Goal: Task Accomplishment & Management: Manage account settings

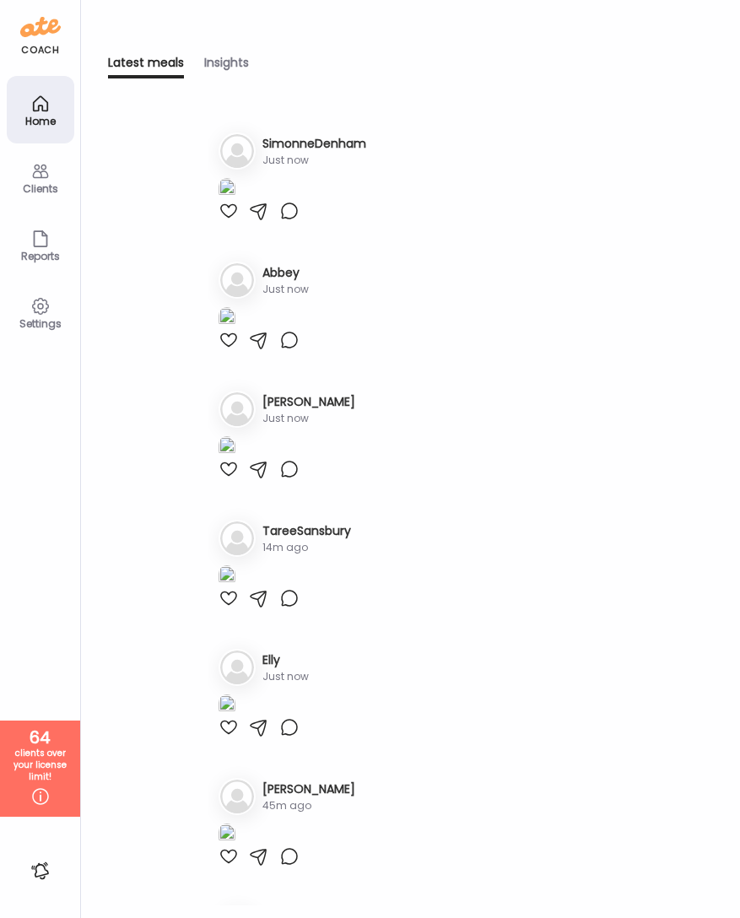
scroll to position [1230, 0]
click at [48, 195] on div "Clients" at bounding box center [40, 176] width 67 height 67
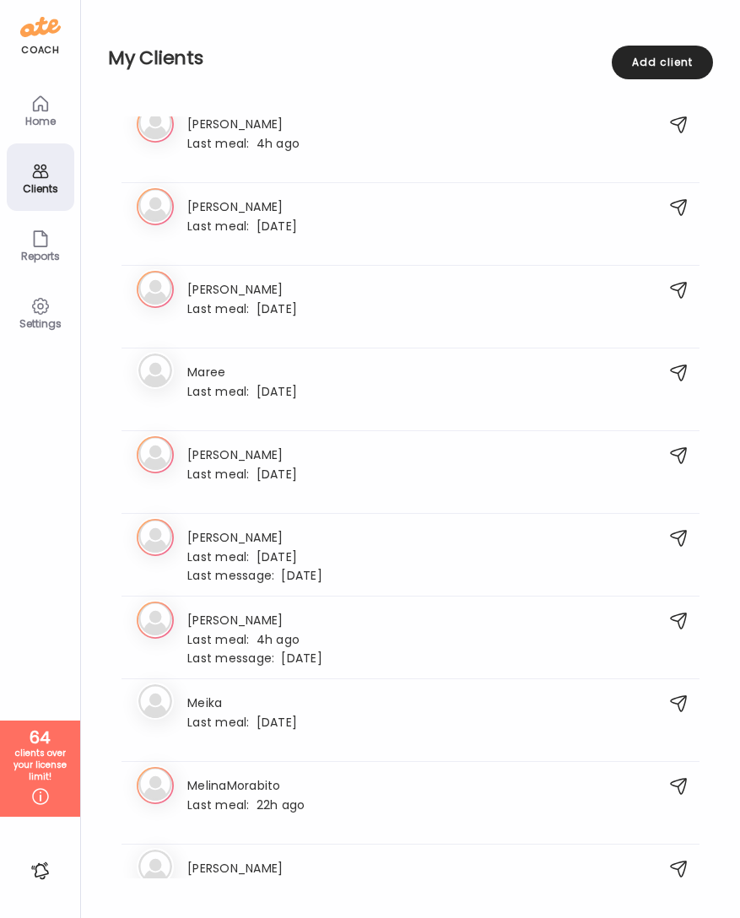
scroll to position [3240, 0]
click at [262, 795] on div "MelinaMorabito Last meal: 22h ago" at bounding box center [245, 802] width 117 height 55
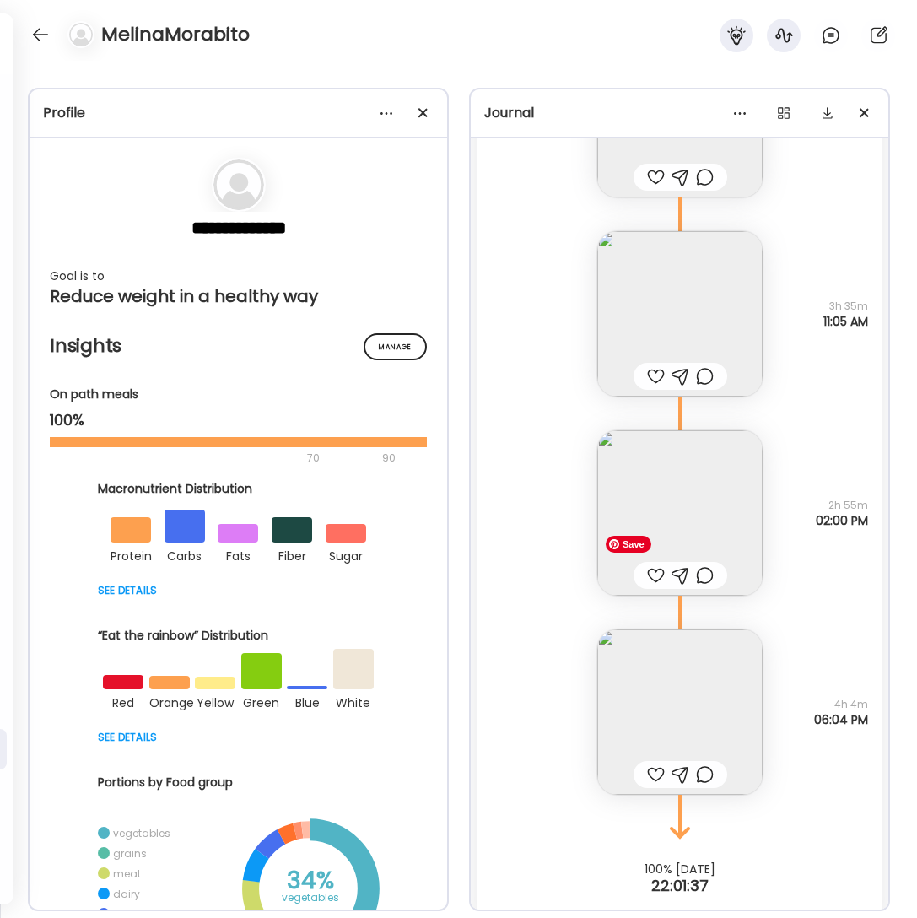
scroll to position [20116, 0]
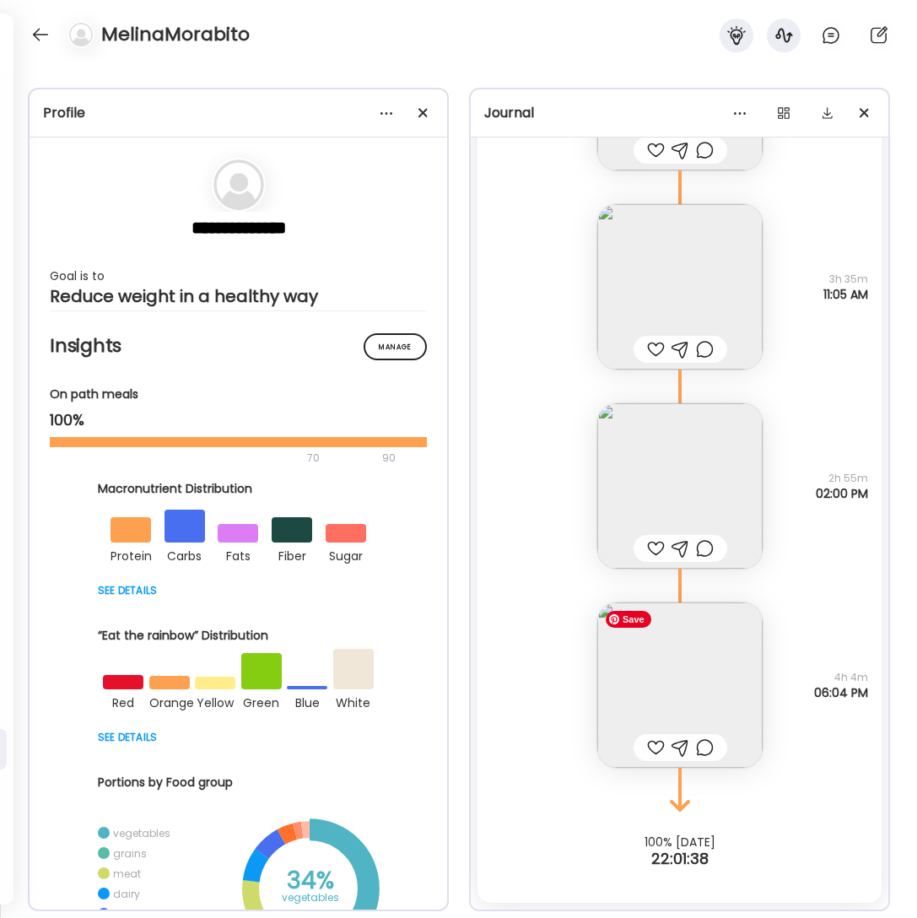
click at [711, 698] on img at bounding box center [679, 684] width 165 height 165
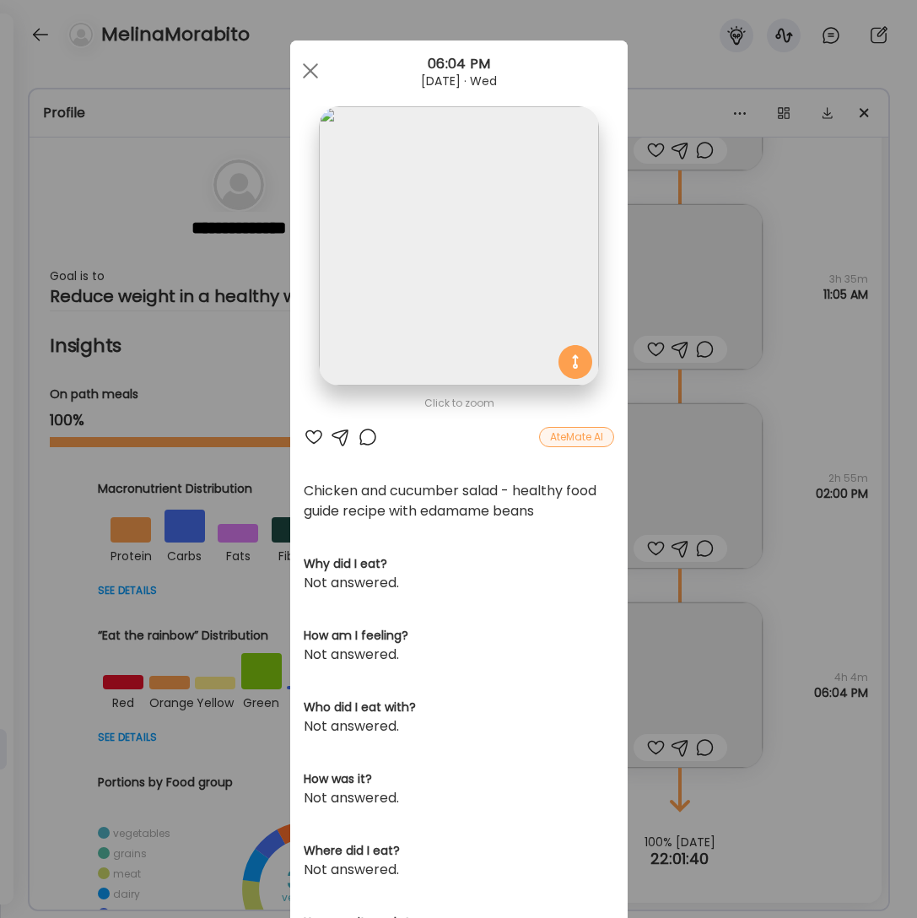
scroll to position [4, 0]
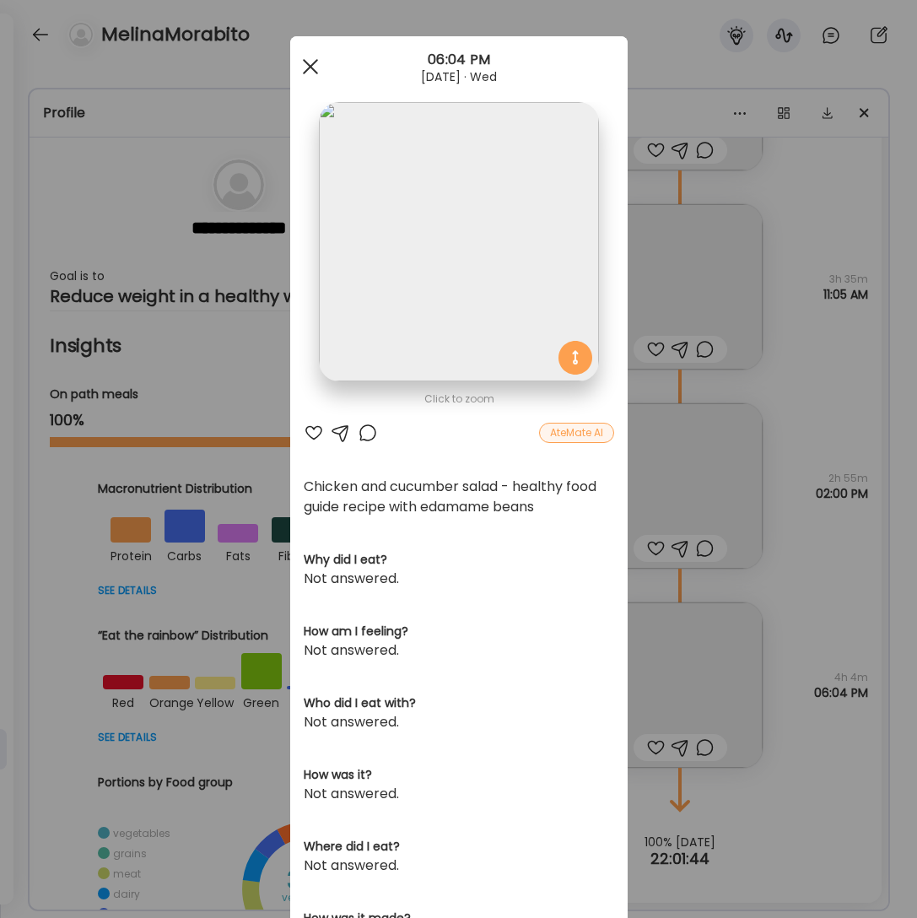
click at [310, 67] on span at bounding box center [309, 66] width 15 height 15
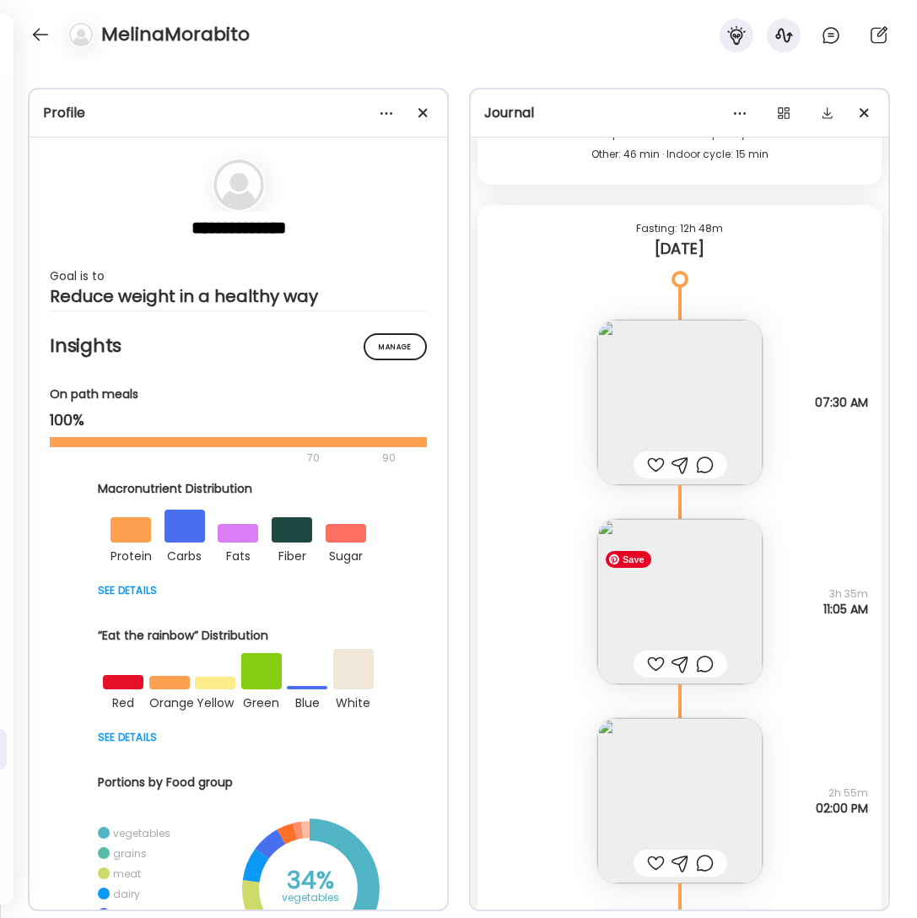
scroll to position [19795, 0]
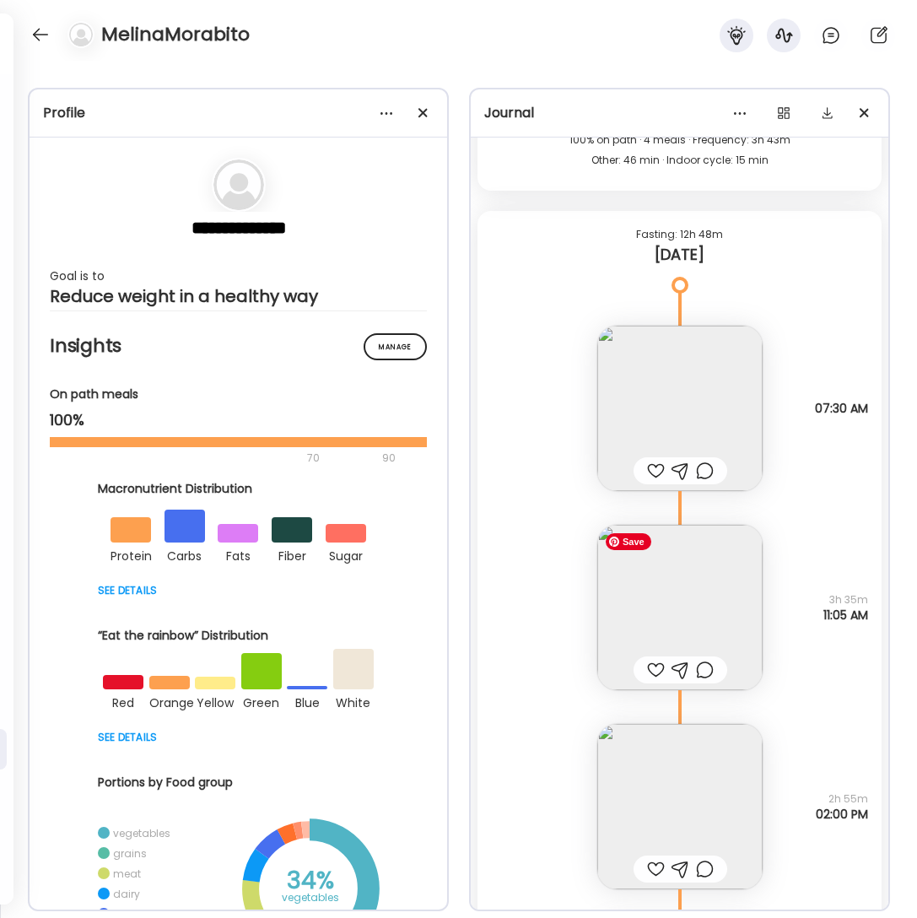
click at [709, 582] on img at bounding box center [679, 607] width 165 height 165
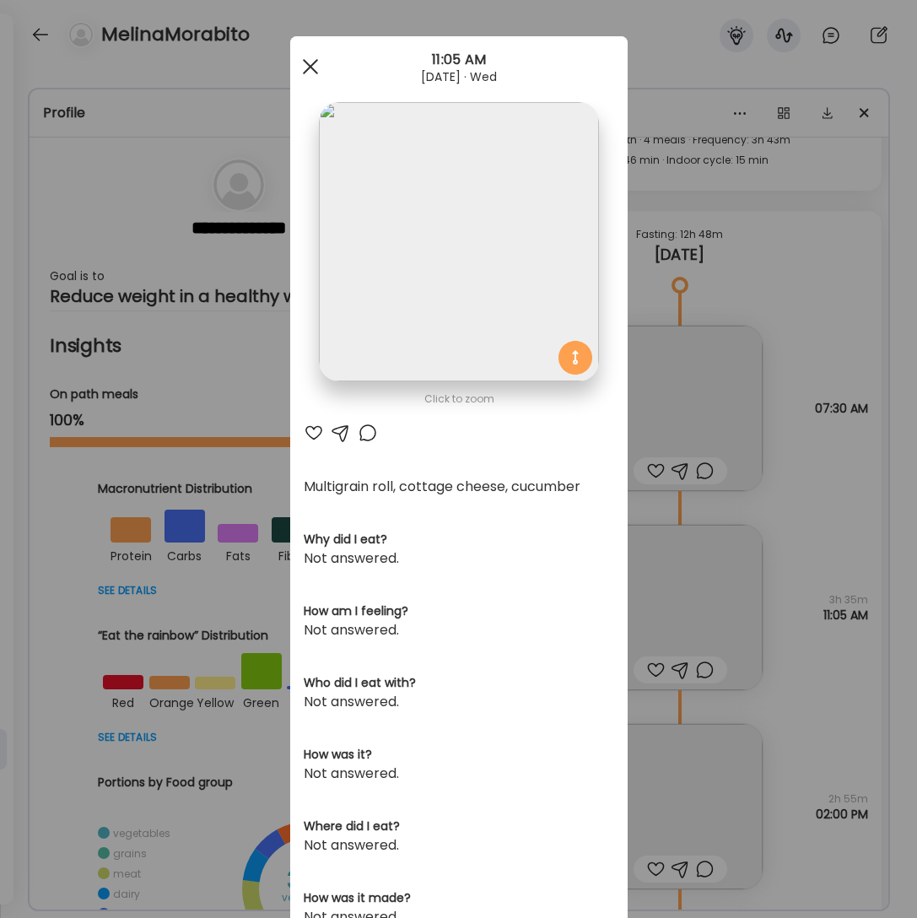
click at [301, 52] on div at bounding box center [311, 67] width 34 height 34
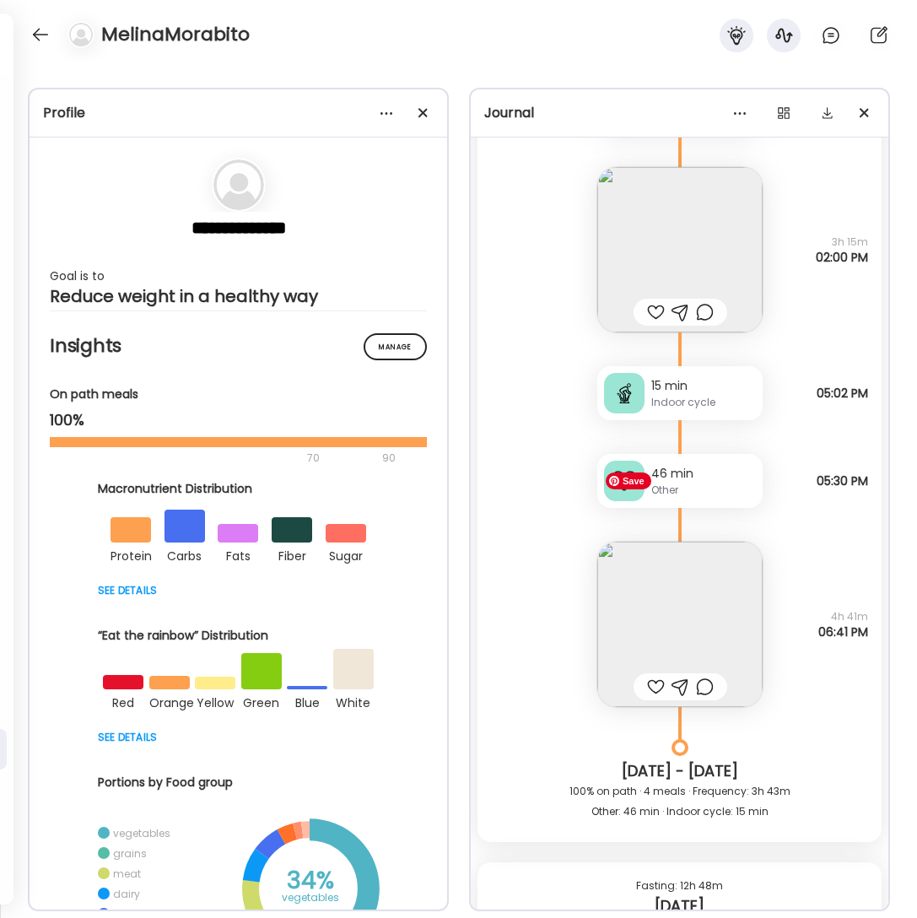
scroll to position [19124, 0]
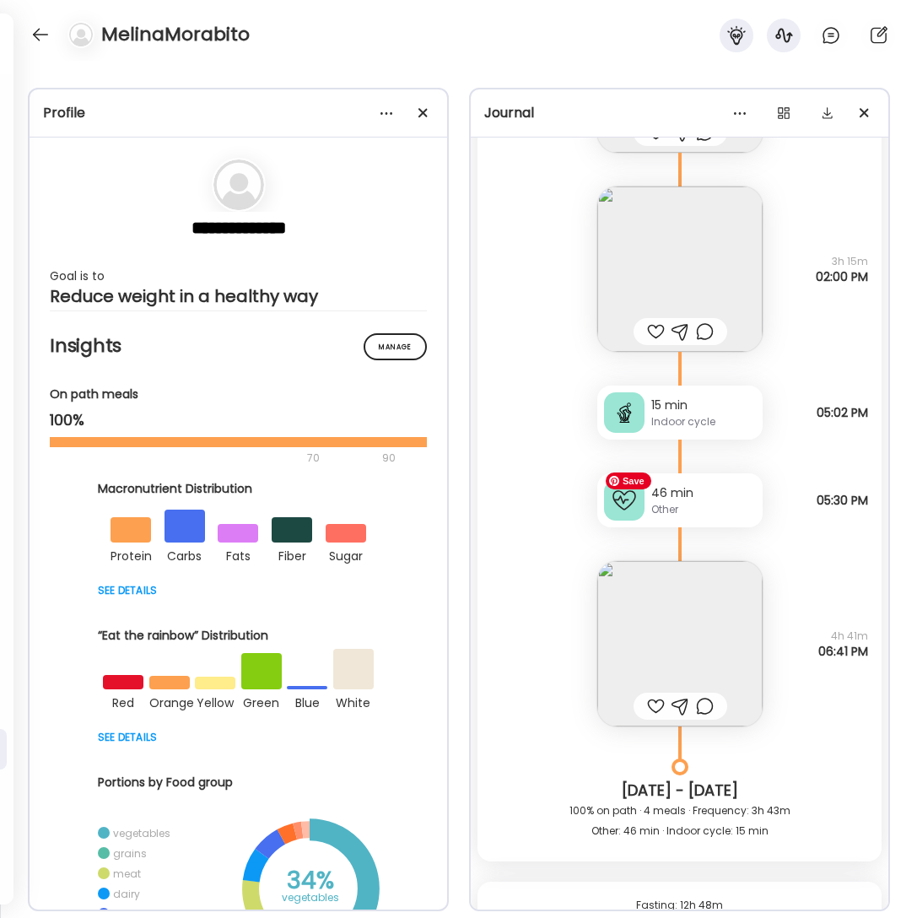
click at [720, 636] on img at bounding box center [679, 643] width 165 height 165
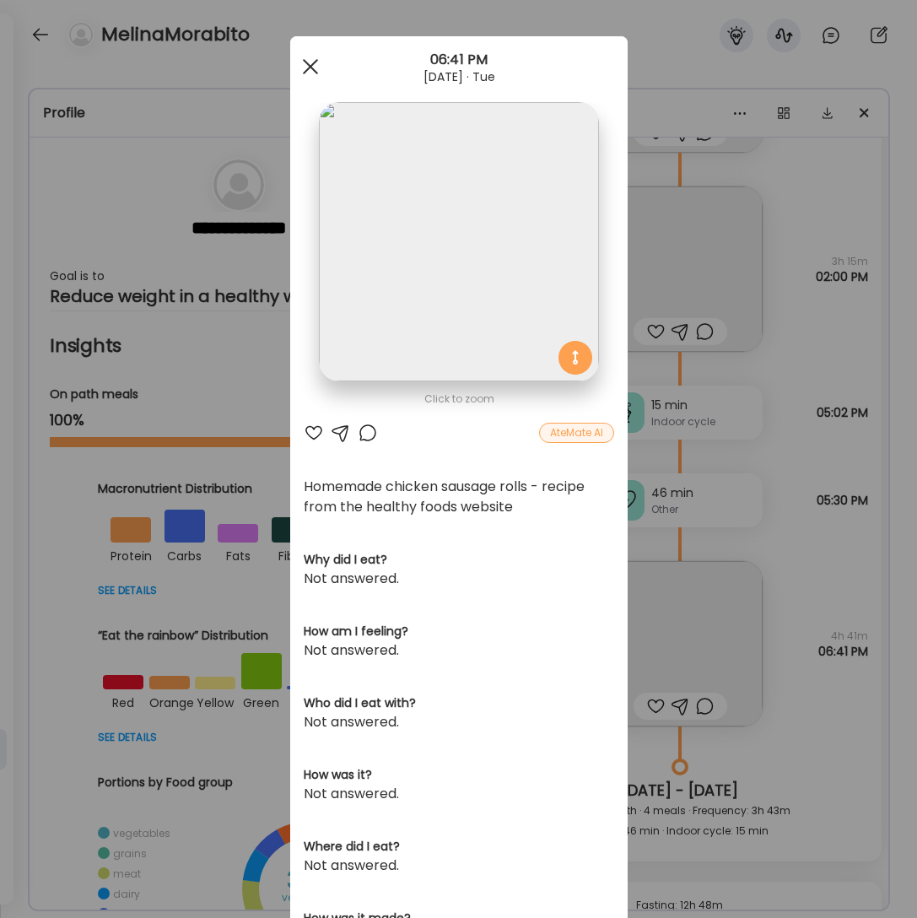
click at [308, 69] on span at bounding box center [309, 66] width 15 height 15
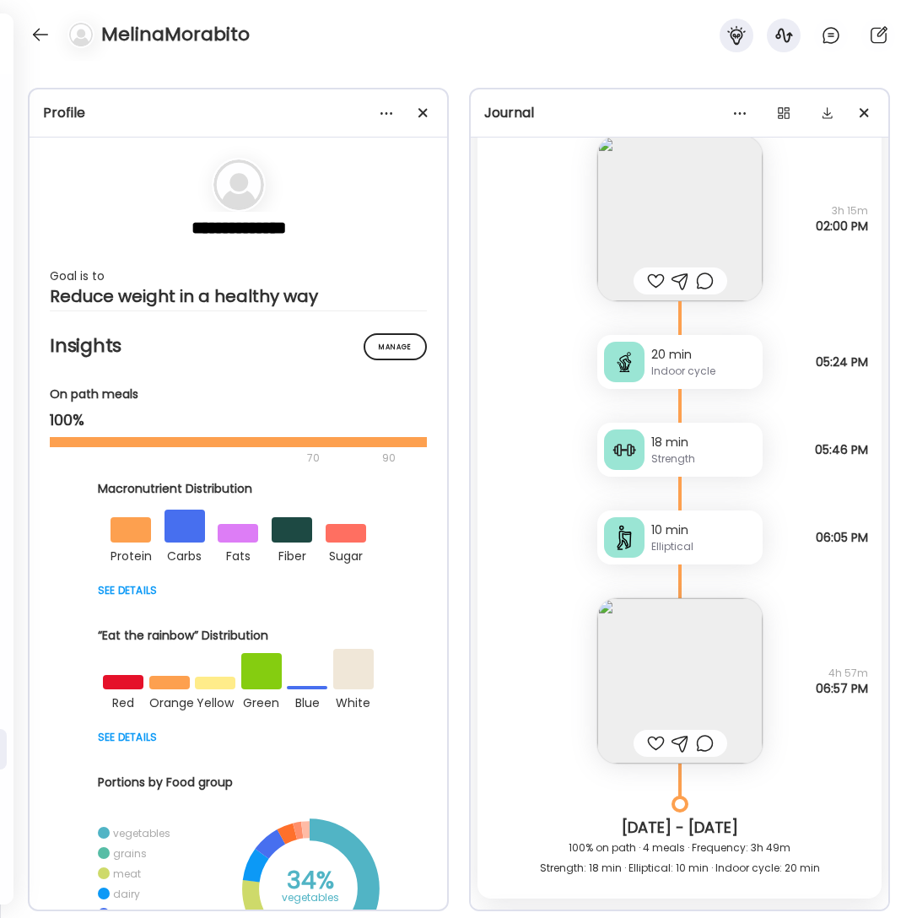
scroll to position [17868, 0]
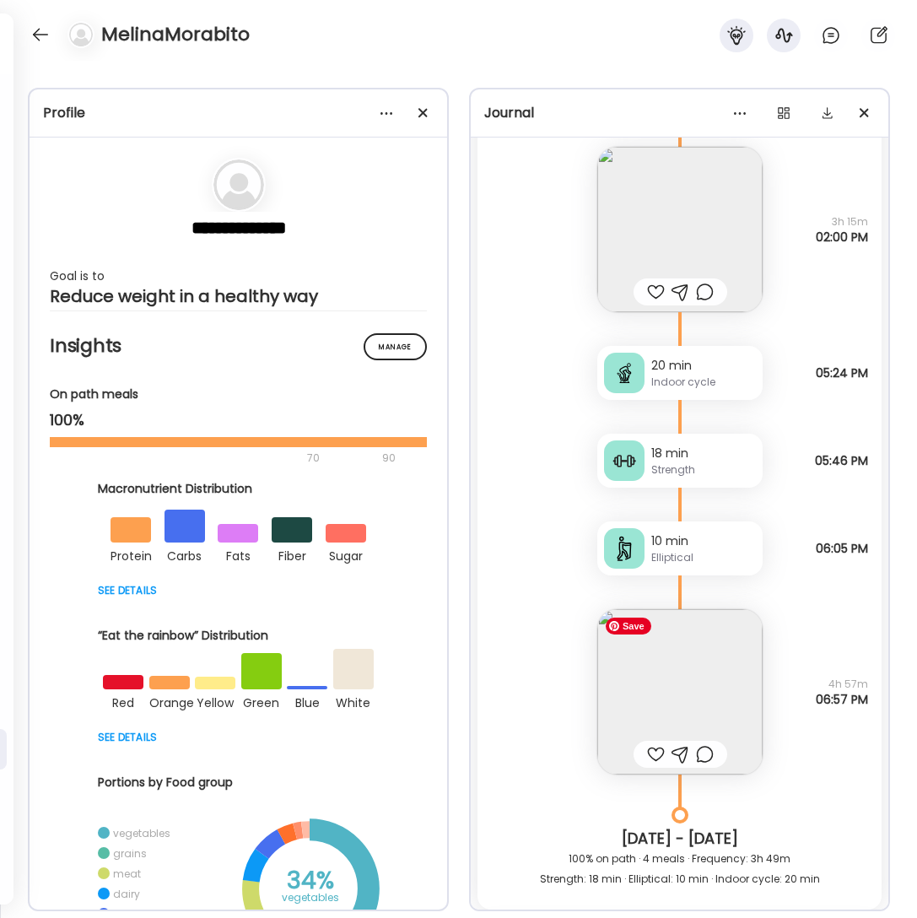
click at [708, 672] on img at bounding box center [679, 691] width 165 height 165
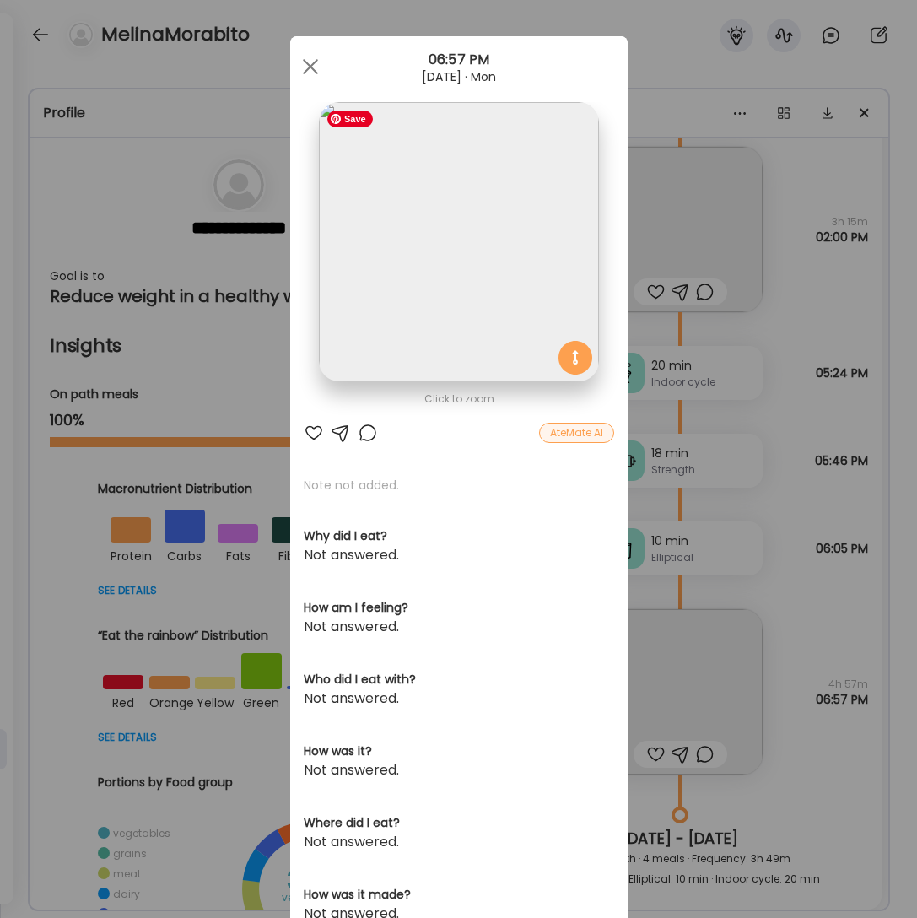
click at [402, 311] on img at bounding box center [458, 241] width 279 height 279
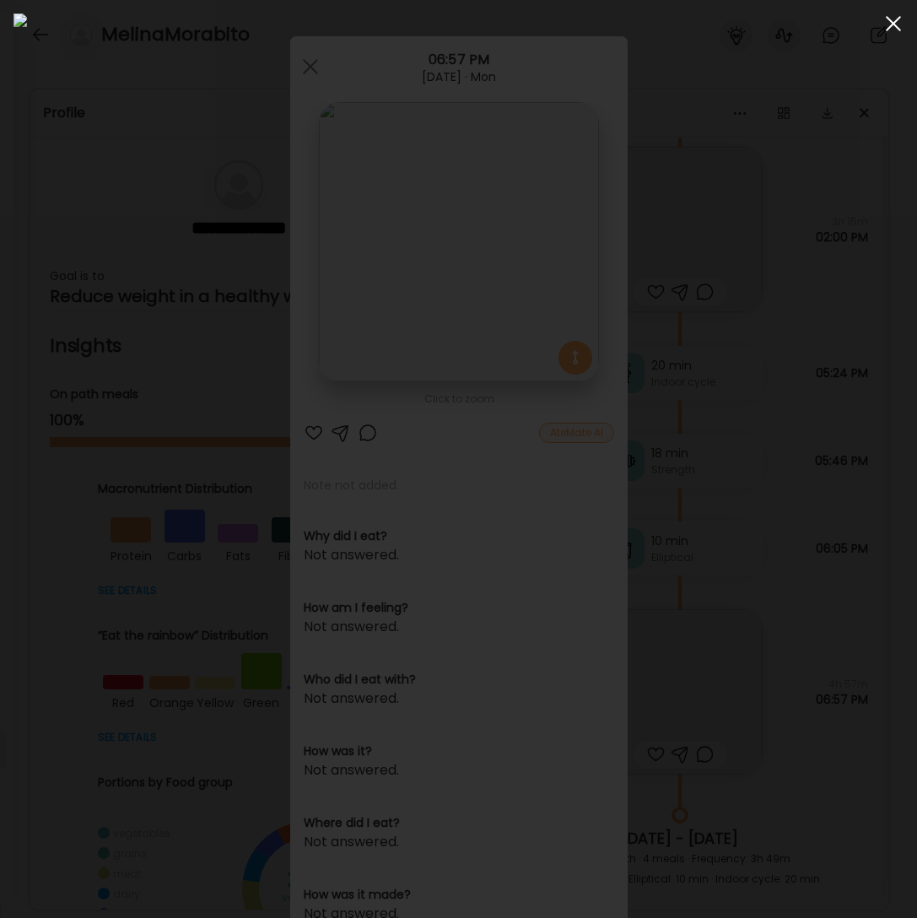
click at [739, 25] on span at bounding box center [893, 23] width 15 height 15
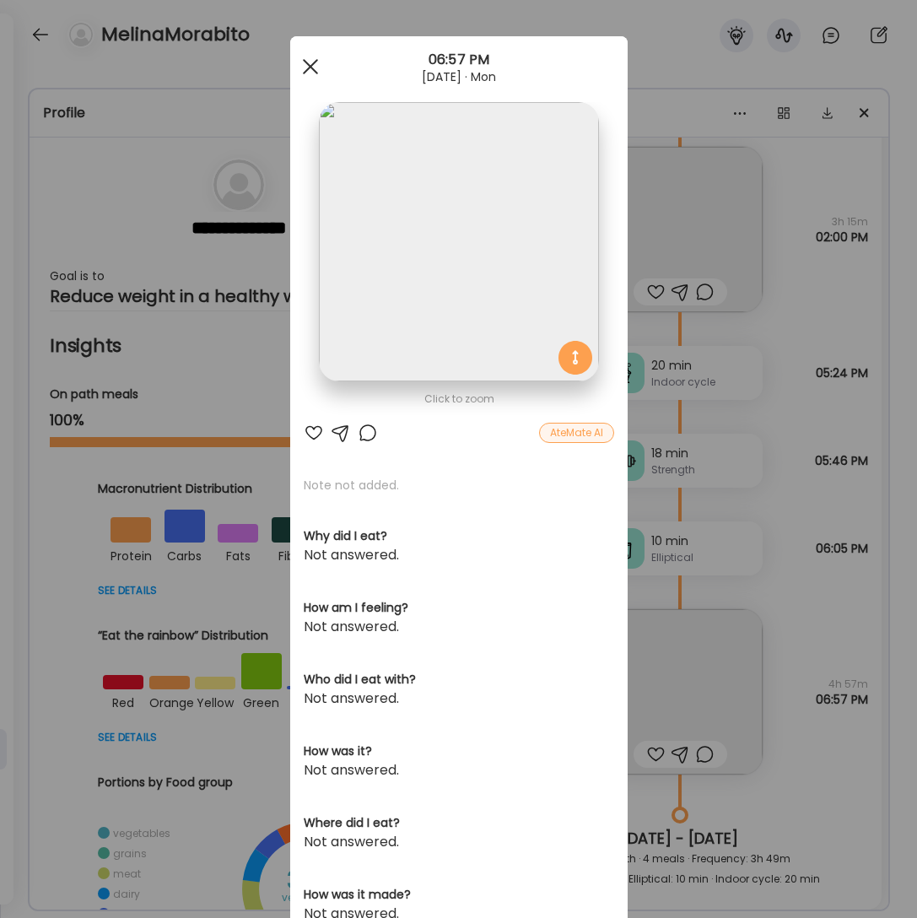
click at [299, 71] on div at bounding box center [311, 67] width 34 height 34
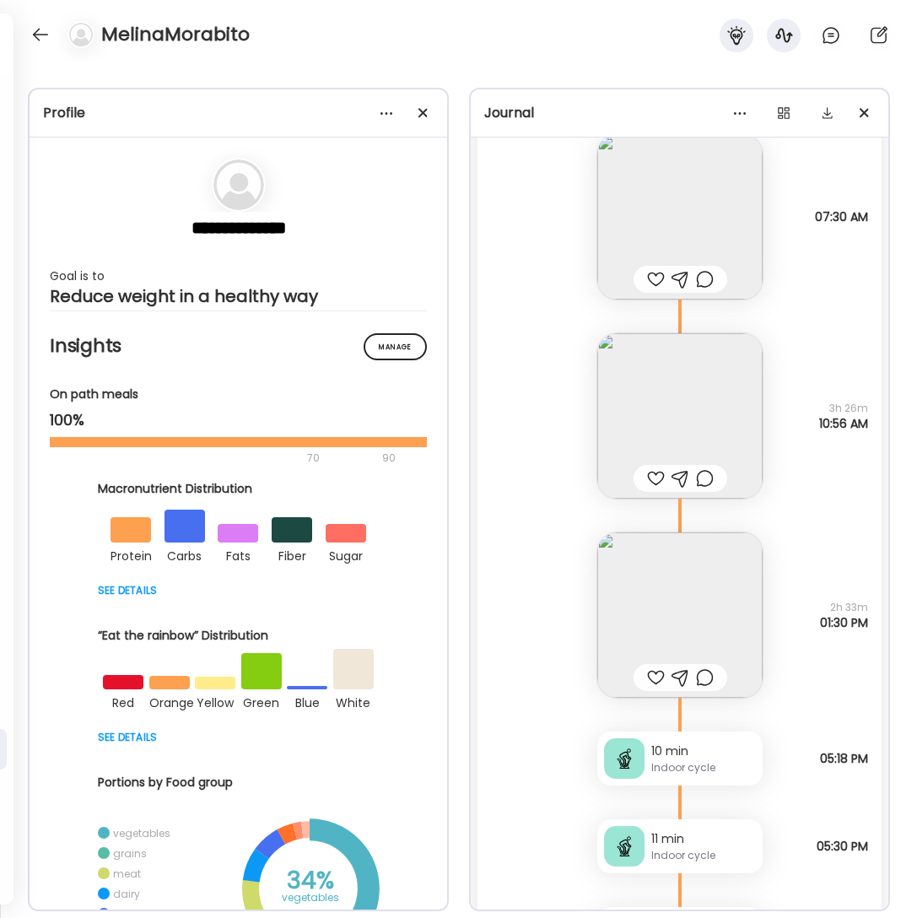
scroll to position [10996, 0]
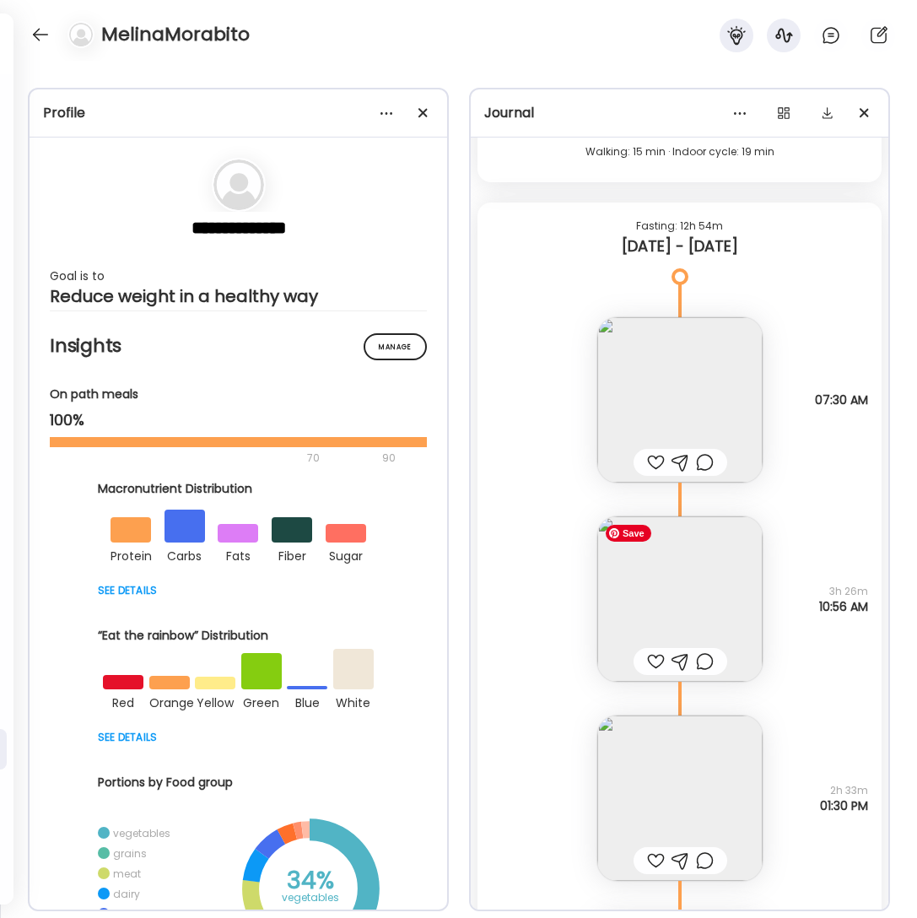
click at [698, 621] on img at bounding box center [679, 598] width 165 height 165
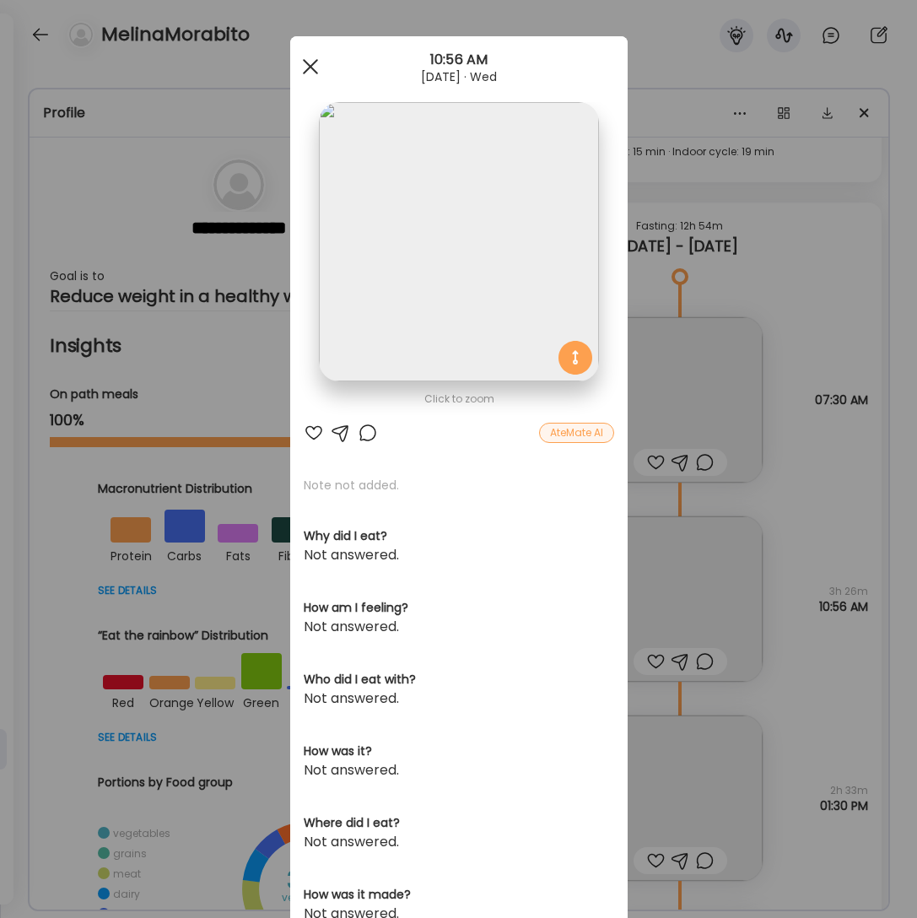
click at [304, 59] on span at bounding box center [309, 66] width 15 height 15
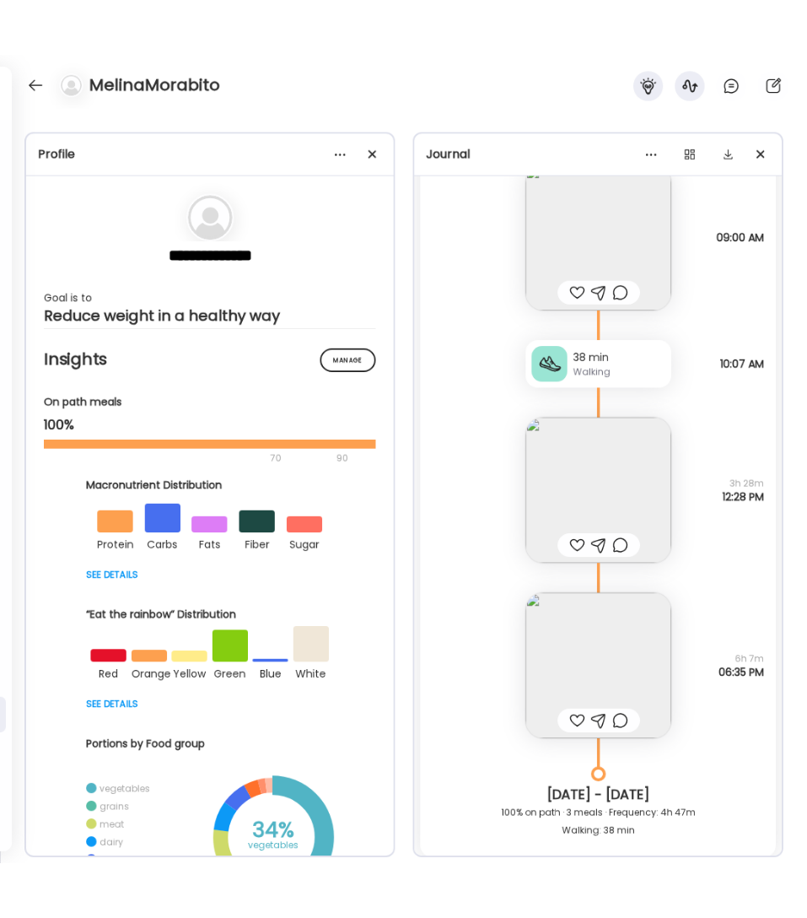
scroll to position [16446, 0]
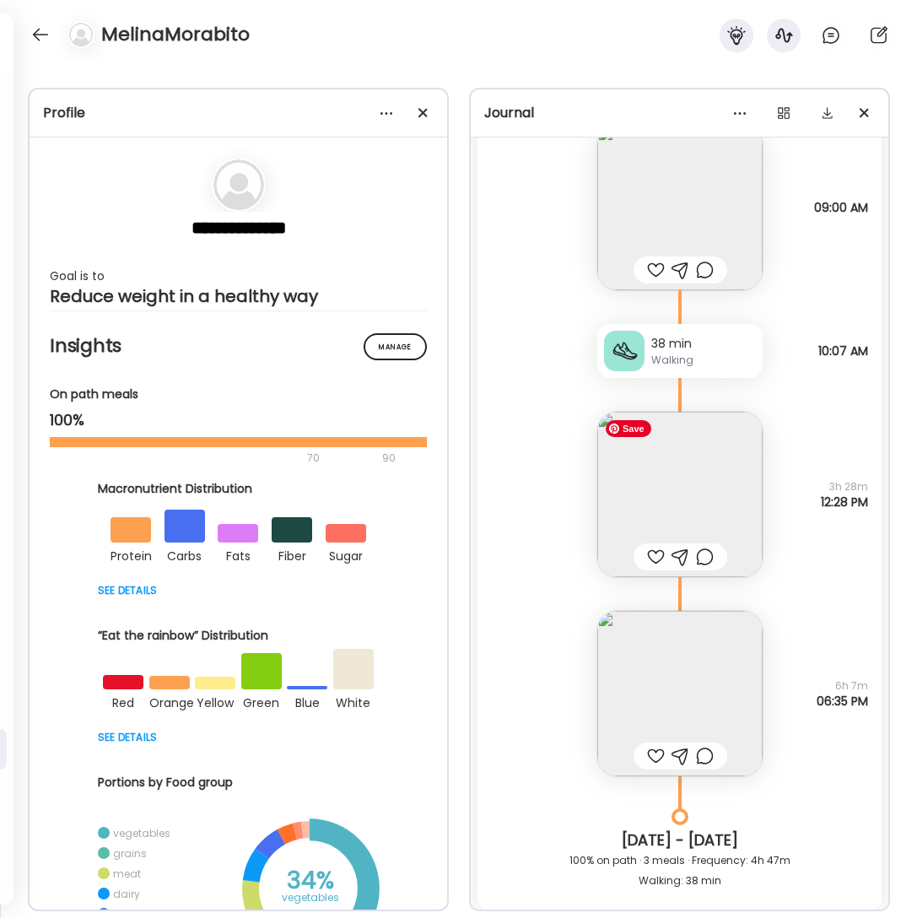
click at [704, 508] on img at bounding box center [679, 494] width 165 height 165
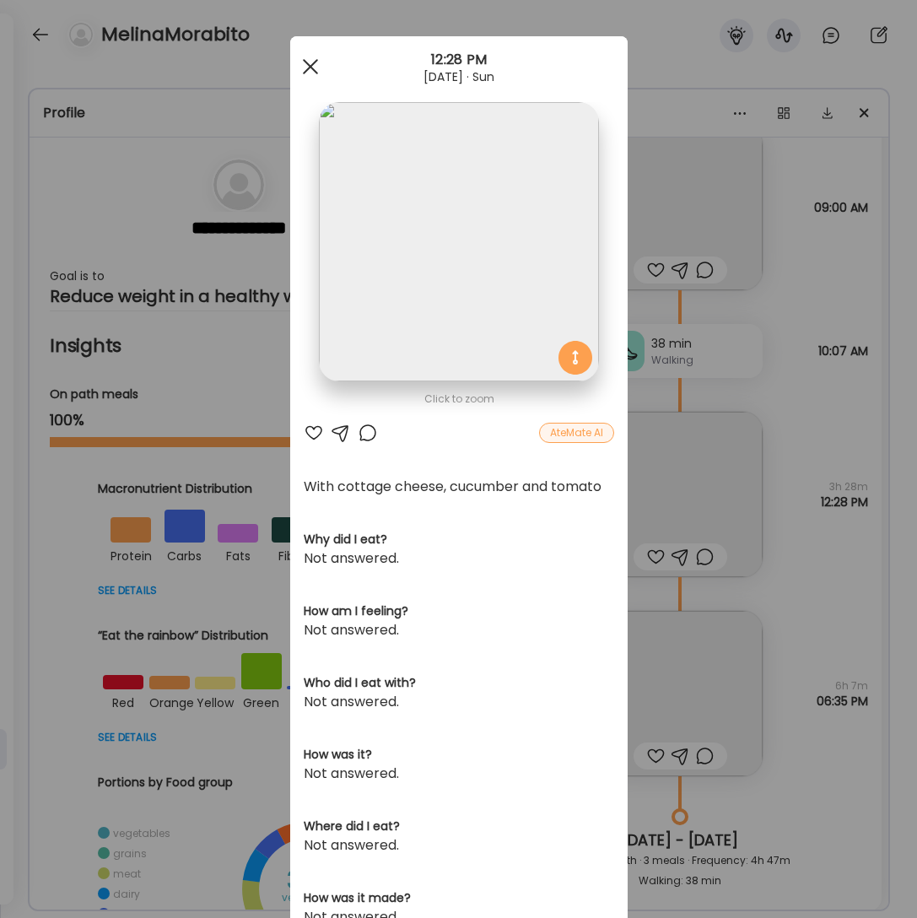
click at [305, 62] on span at bounding box center [309, 66] width 15 height 15
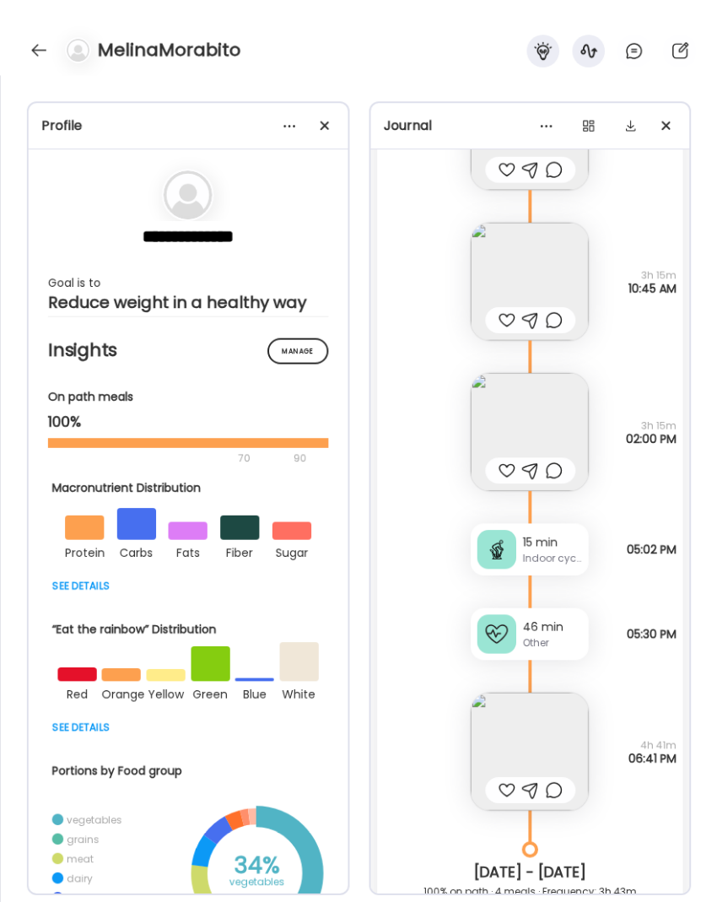
scroll to position [14302, 0]
